Goal: Information Seeking & Learning: Learn about a topic

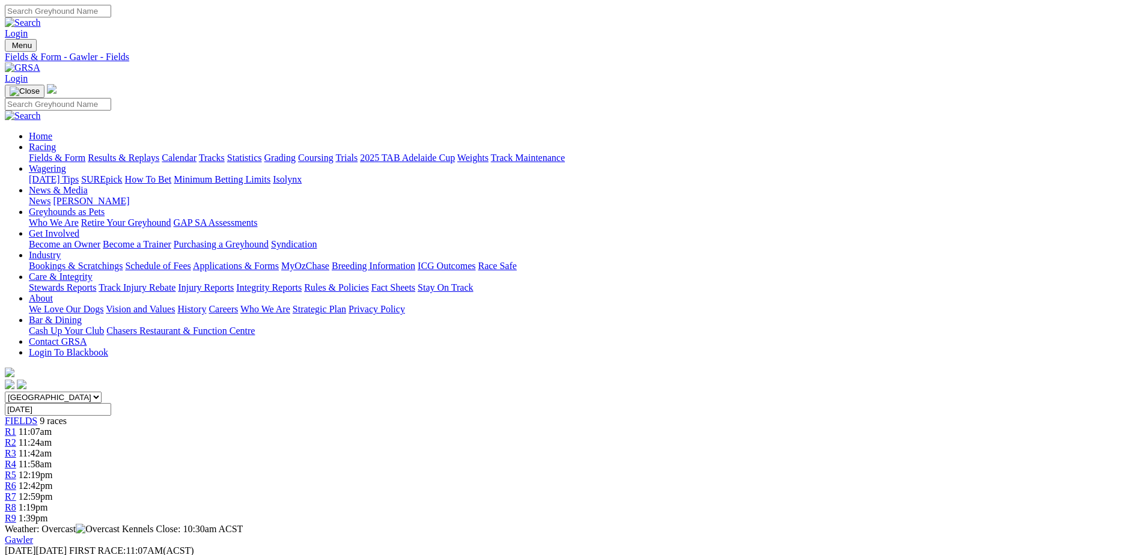
click at [40, 62] on img at bounding box center [22, 67] width 35 height 11
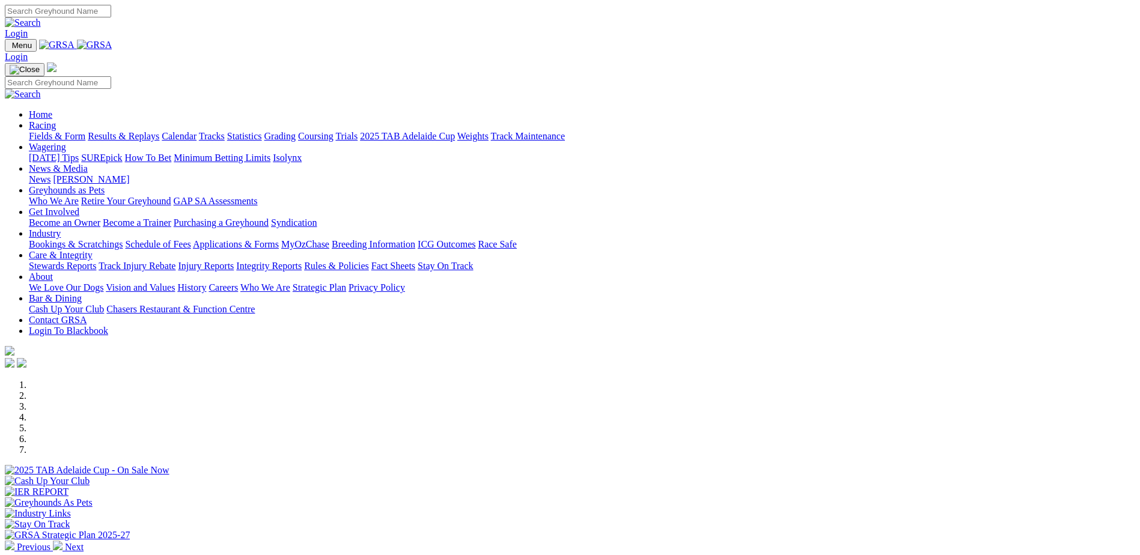
scroll to position [240, 0]
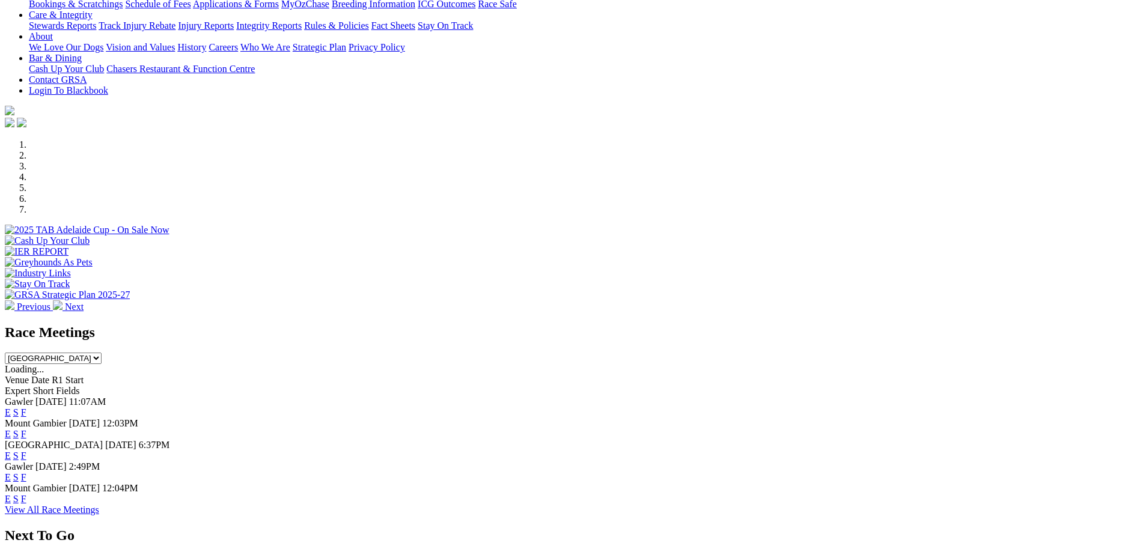
click at [11, 451] on link "E" at bounding box center [8, 456] width 6 height 10
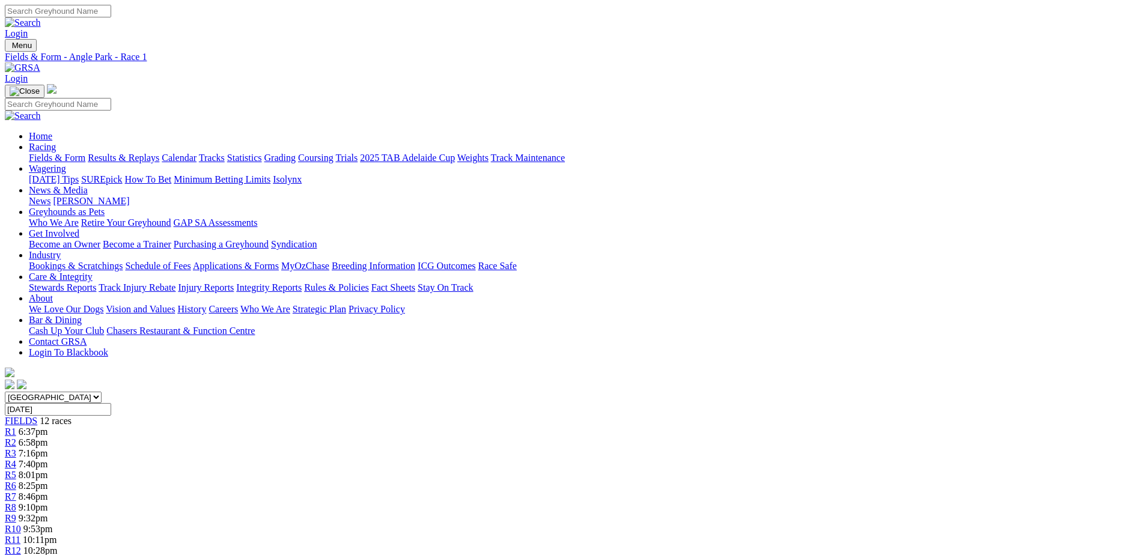
click at [40, 62] on img at bounding box center [22, 67] width 35 height 11
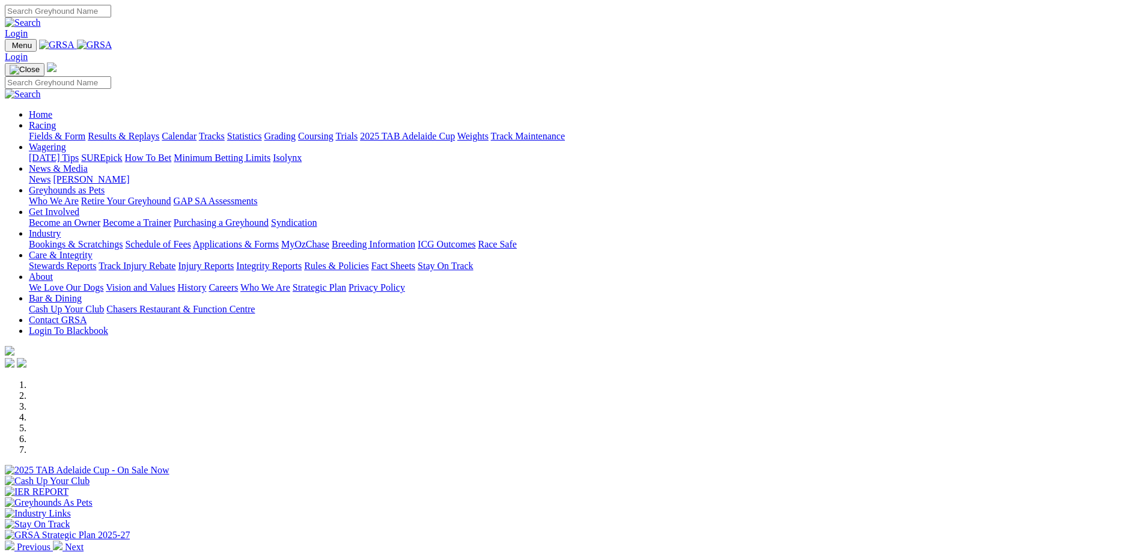
scroll to position [240, 0]
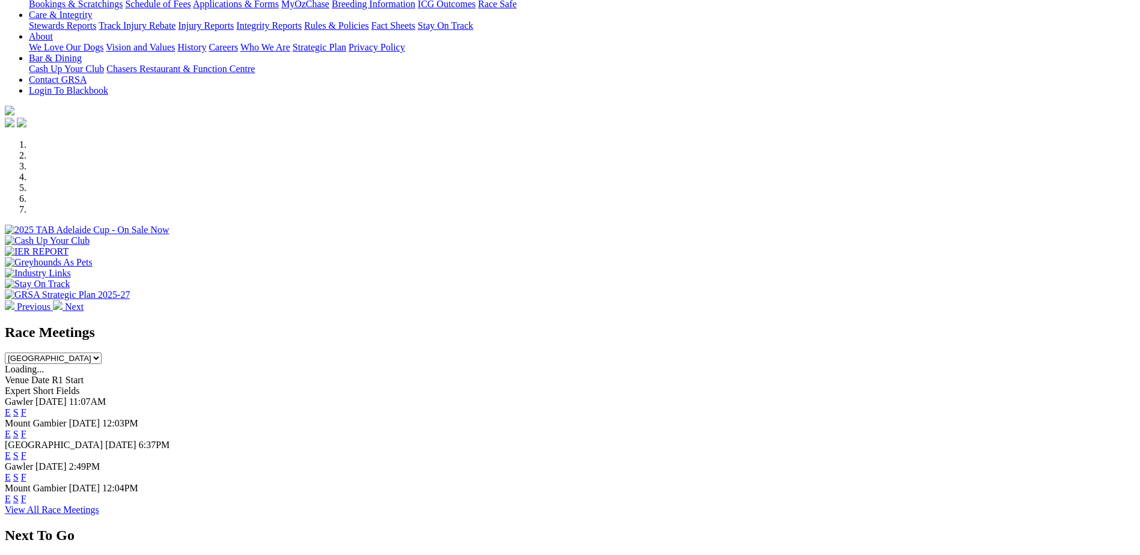
click at [26, 451] on link "F" at bounding box center [23, 456] width 5 height 10
